Goal: Task Accomplishment & Management: Manage account settings

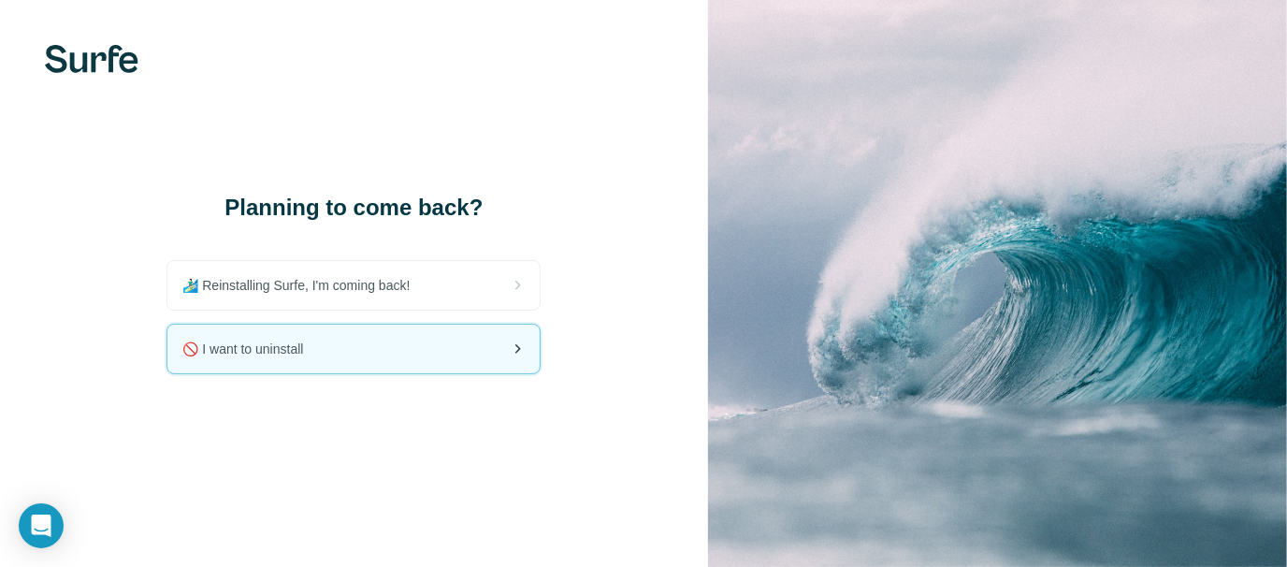
click at [345, 344] on div "🚫 I want to uninstall" at bounding box center [353, 348] width 372 height 49
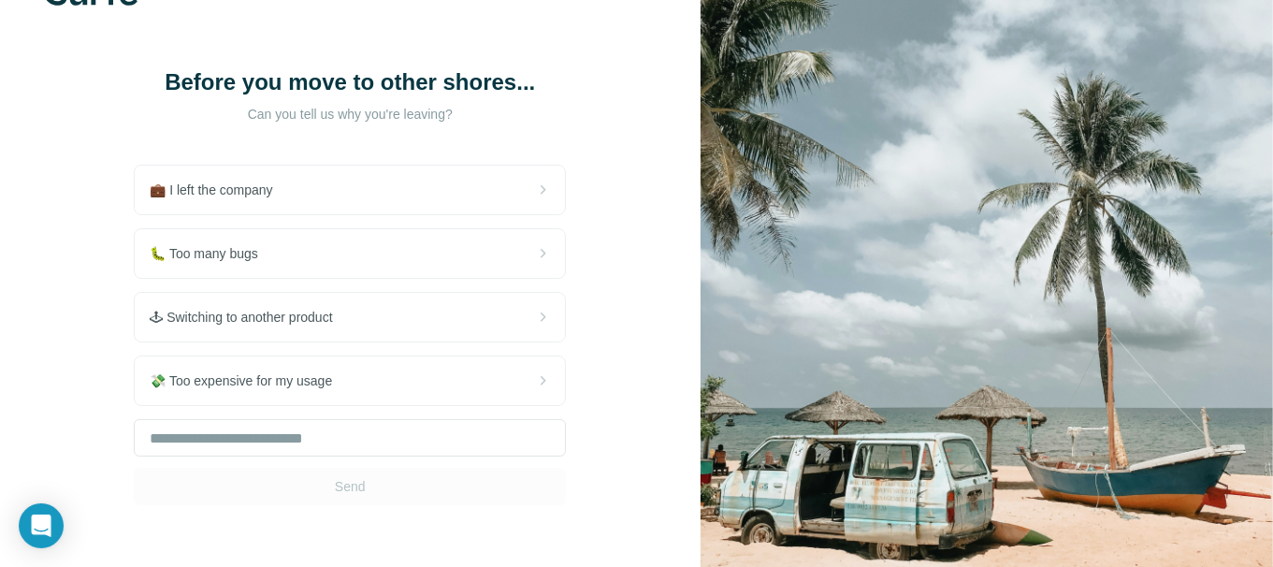
scroll to position [94, 0]
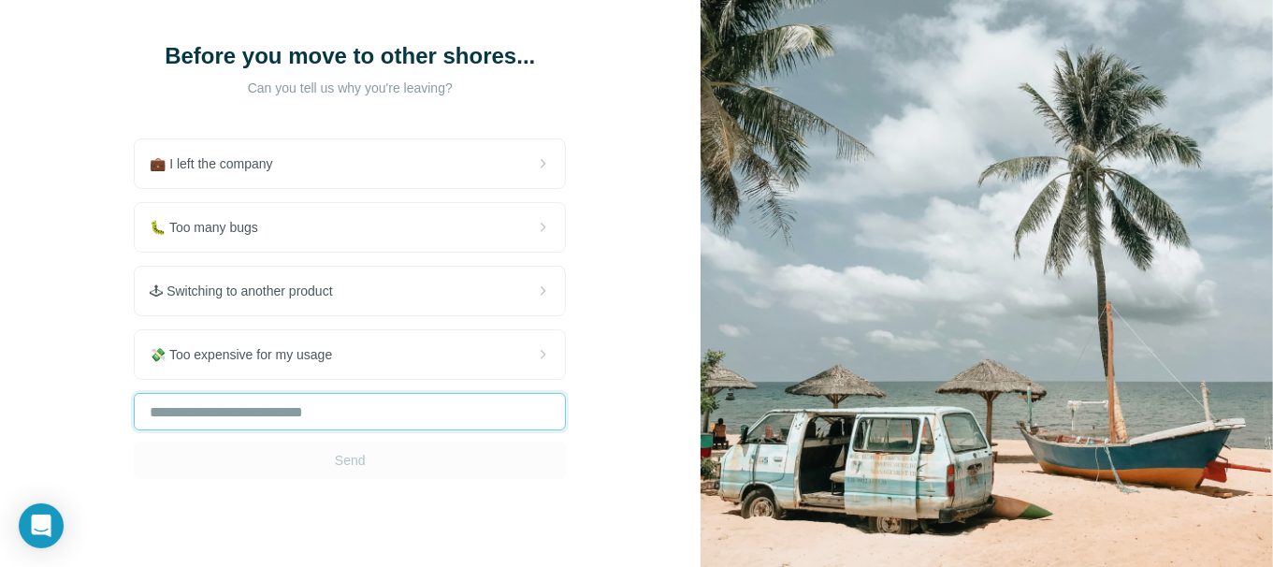
click at [313, 403] on input "text" at bounding box center [350, 411] width 432 height 37
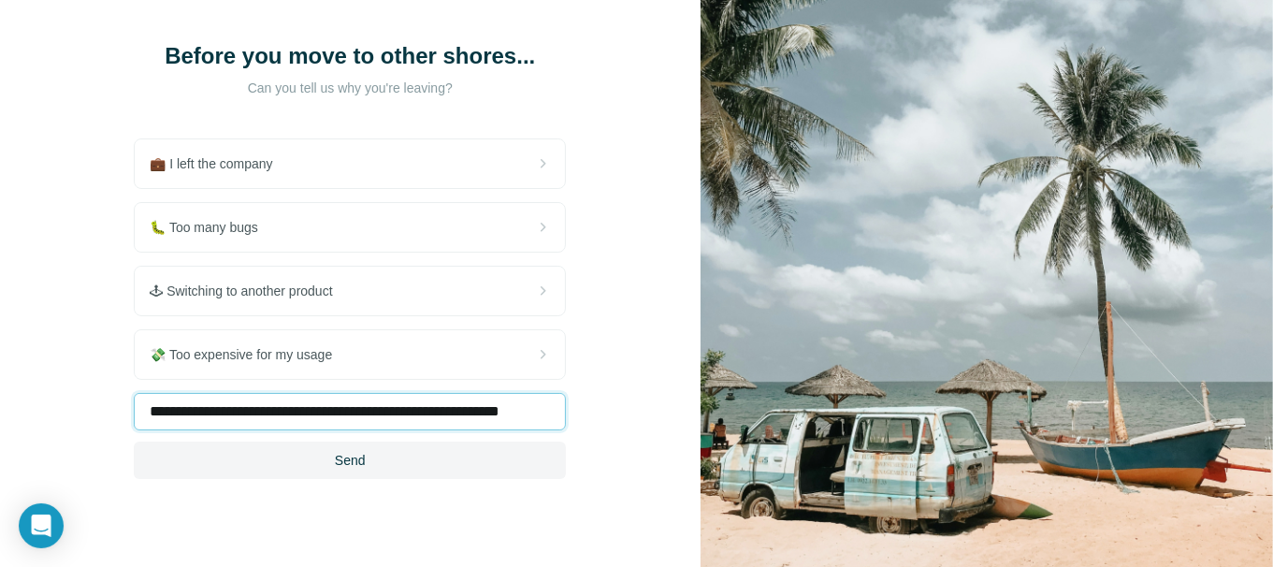
scroll to position [0, 5]
type input "**********"
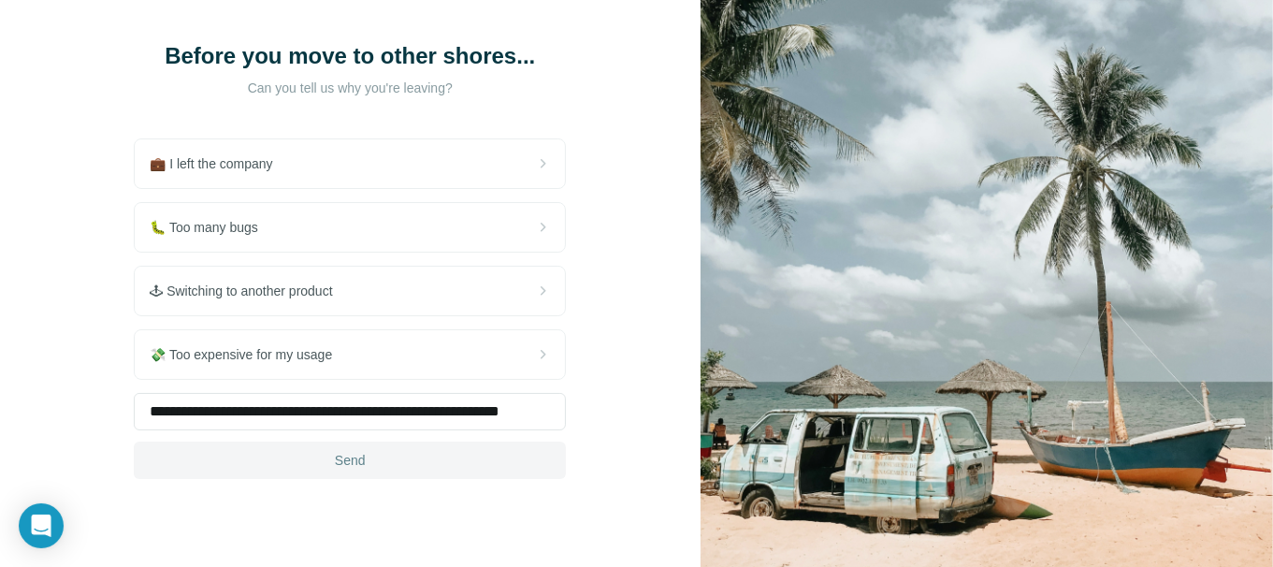
click at [297, 466] on button "Send" at bounding box center [350, 459] width 432 height 37
